Goal: Task Accomplishment & Management: Manage account settings

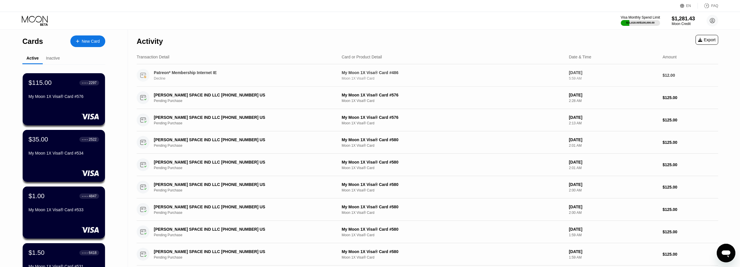
click at [330, 79] on div "Decline" at bounding box center [244, 79] width 180 height 4
click at [324, 72] on div "Patreon* Membership Internet IE Decline" at bounding box center [244, 75] width 180 height 10
click at [365, 72] on div "My Moon 1X Visa® Card #486" at bounding box center [453, 72] width 223 height 5
click at [351, 72] on div "My Moon 1X Visa® Card #486" at bounding box center [453, 72] width 223 height 5
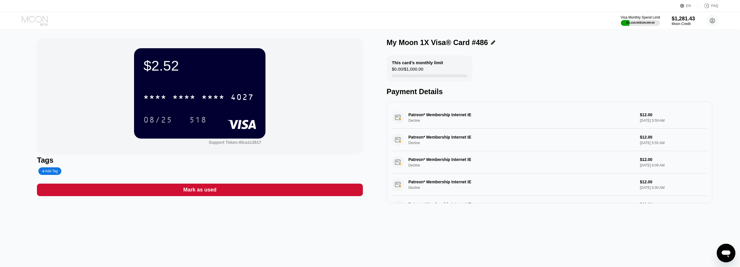
click at [36, 22] on icon at bounding box center [35, 21] width 27 height 10
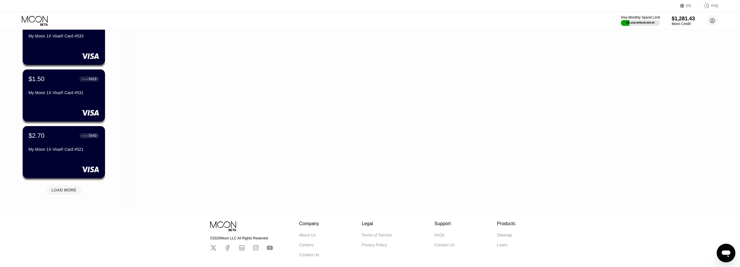
scroll to position [175, 0]
click at [66, 194] on div "LOAD MORE" at bounding box center [64, 190] width 35 height 10
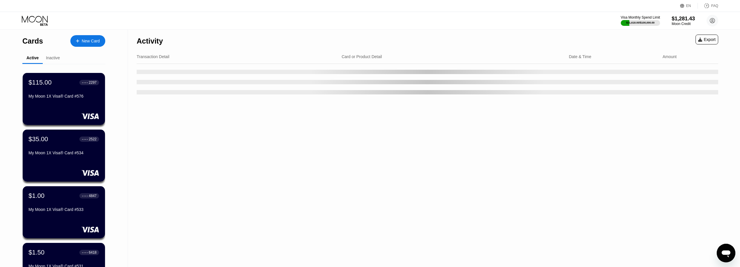
scroll to position [0, 0]
